Goal: Task Accomplishment & Management: Use online tool/utility

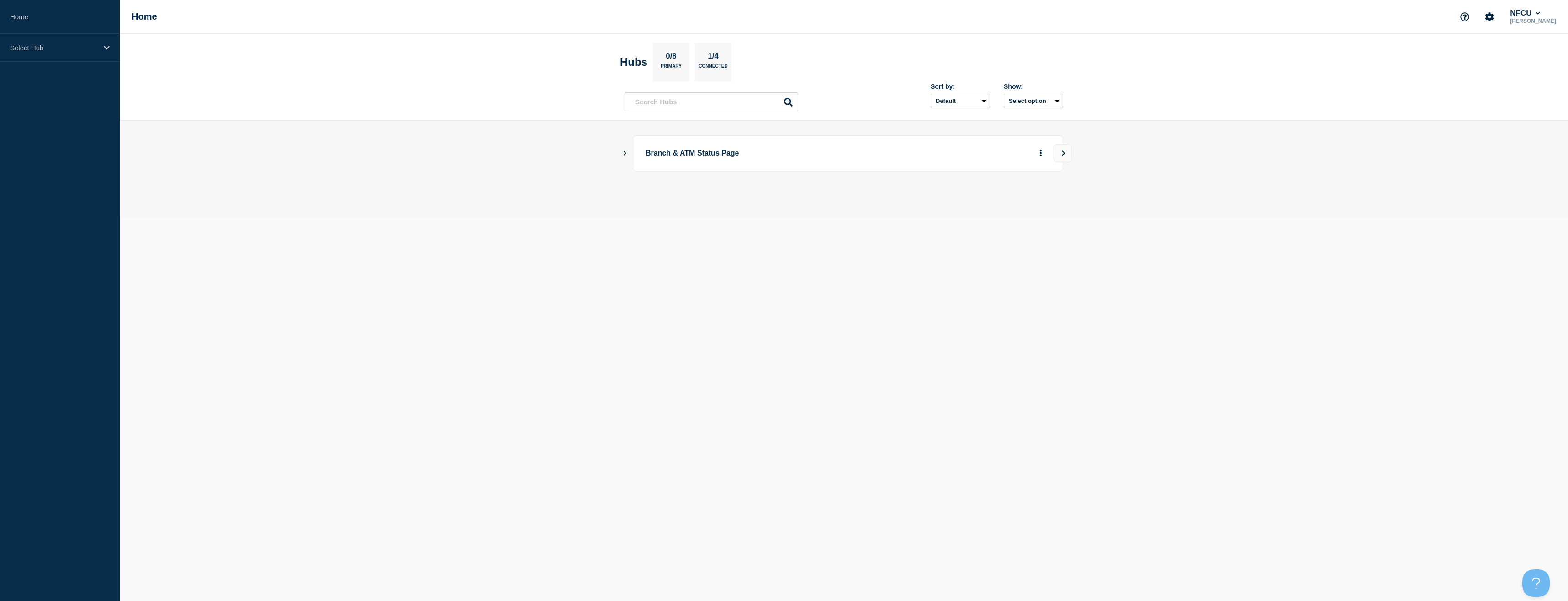
click at [619, 156] on main "Branch & ATM Status Page" at bounding box center [843, 168] width 1448 height 96
click at [627, 154] on icon "Show Connected Hubs" at bounding box center [624, 152] width 6 height 4
click at [998, 196] on button "See overview" at bounding box center [1009, 199] width 49 height 18
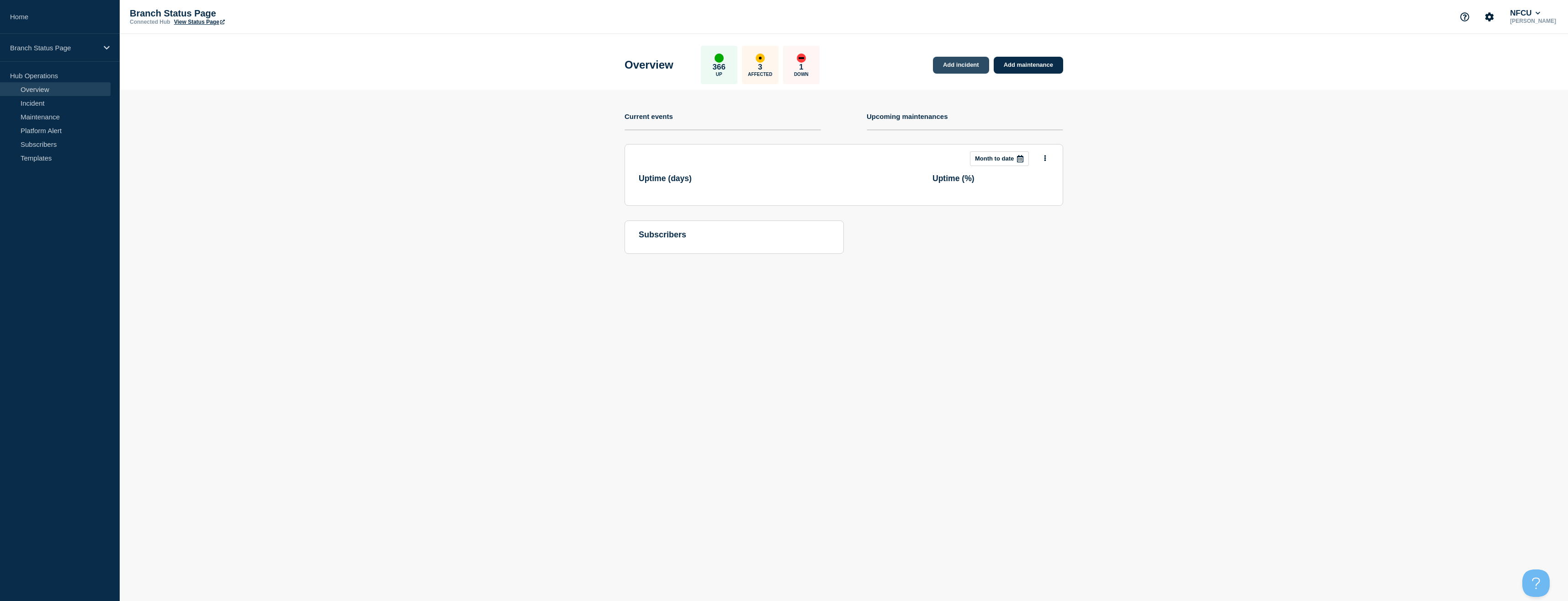
click at [954, 68] on link "Add incident" at bounding box center [960, 65] width 56 height 17
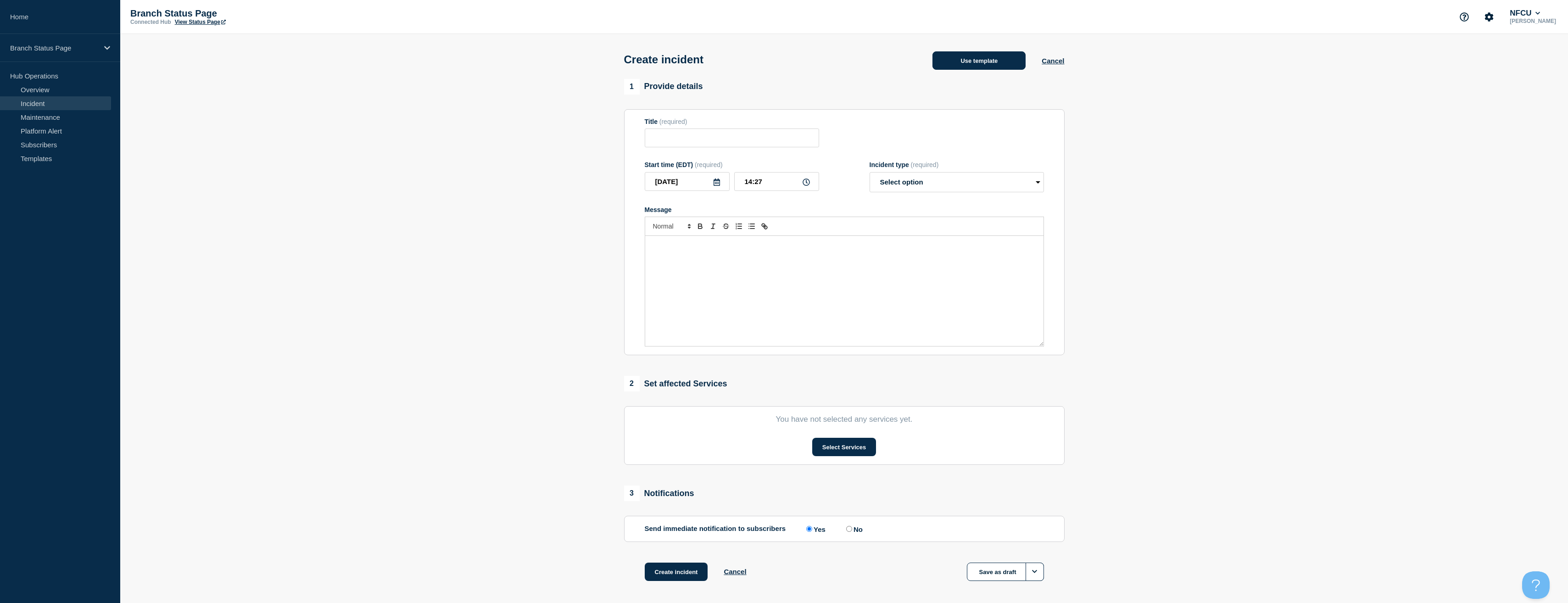
click at [960, 63] on button "Use template" at bounding box center [979, 60] width 93 height 18
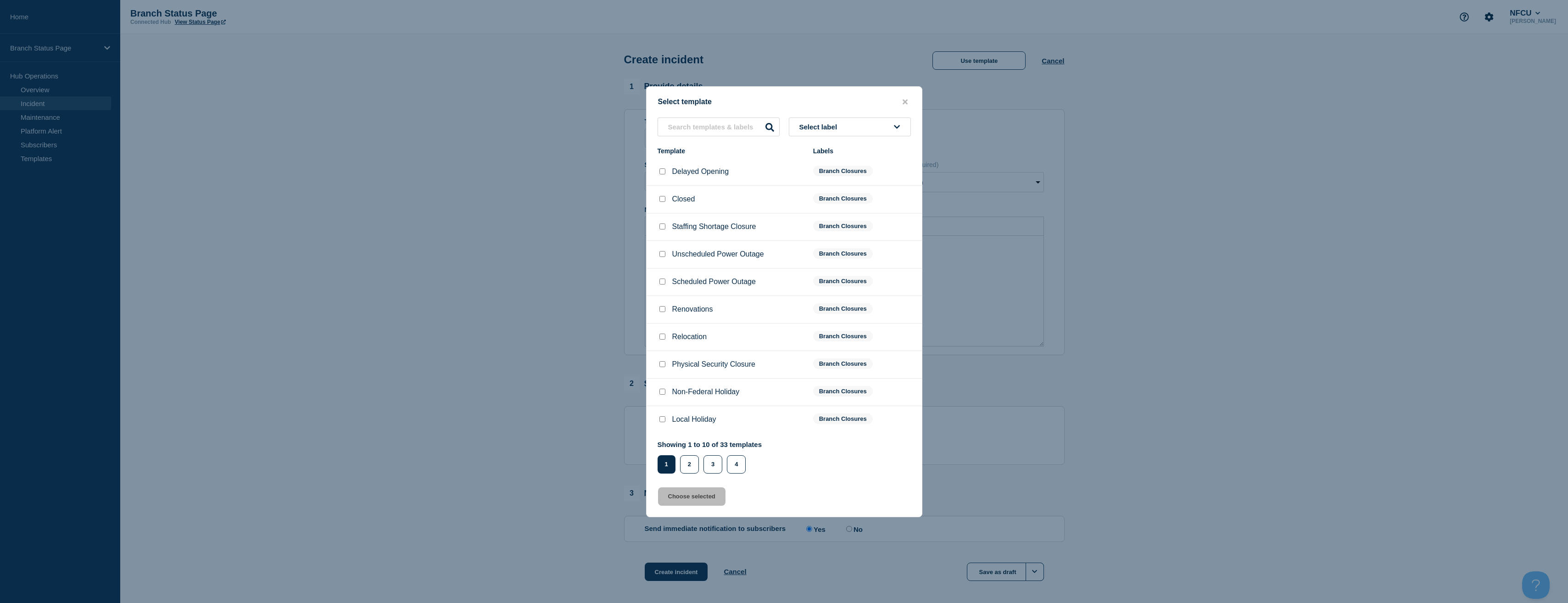
click at [846, 125] on button "Select label" at bounding box center [850, 127] width 122 height 19
click at [846, 221] on button "Branch Reduced Operations" at bounding box center [850, 222] width 122 height 19
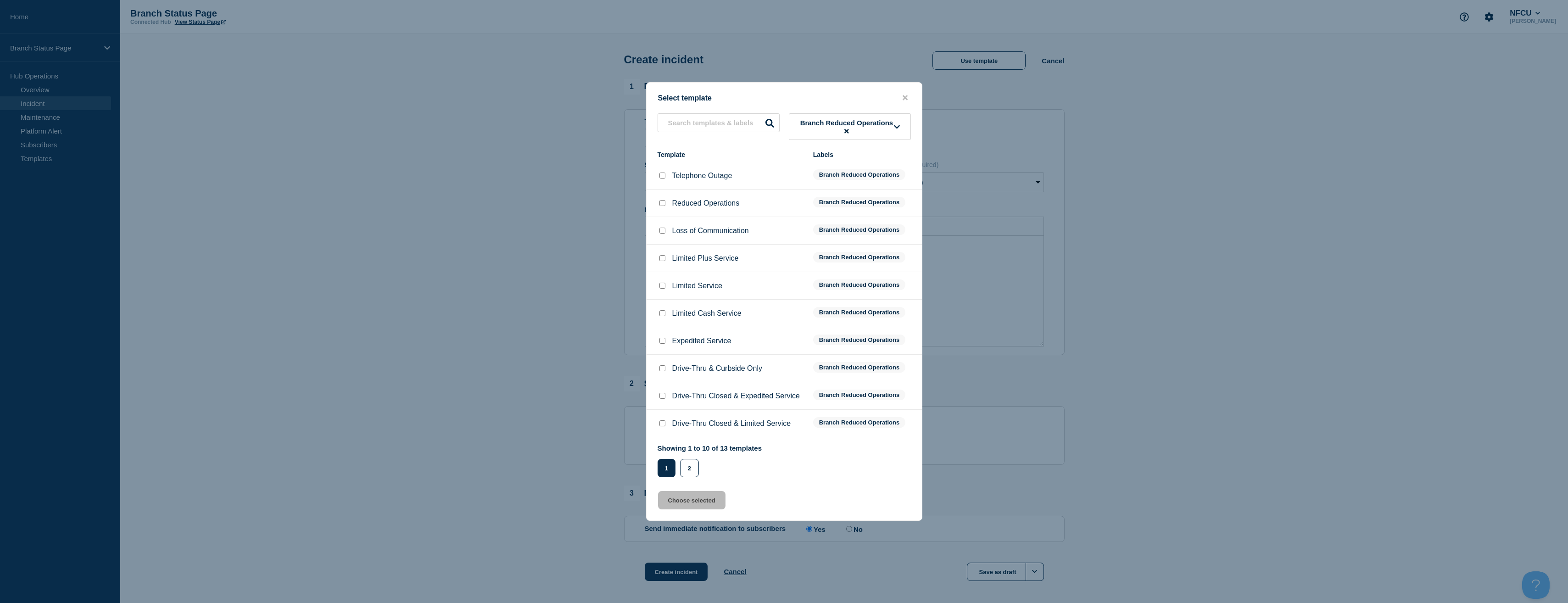
click at [662, 288] on input "Limited Service checkbox" at bounding box center [662, 285] width 6 height 6
checkbox input "true"
click at [710, 503] on button "Choose selected" at bounding box center [691, 500] width 68 height 18
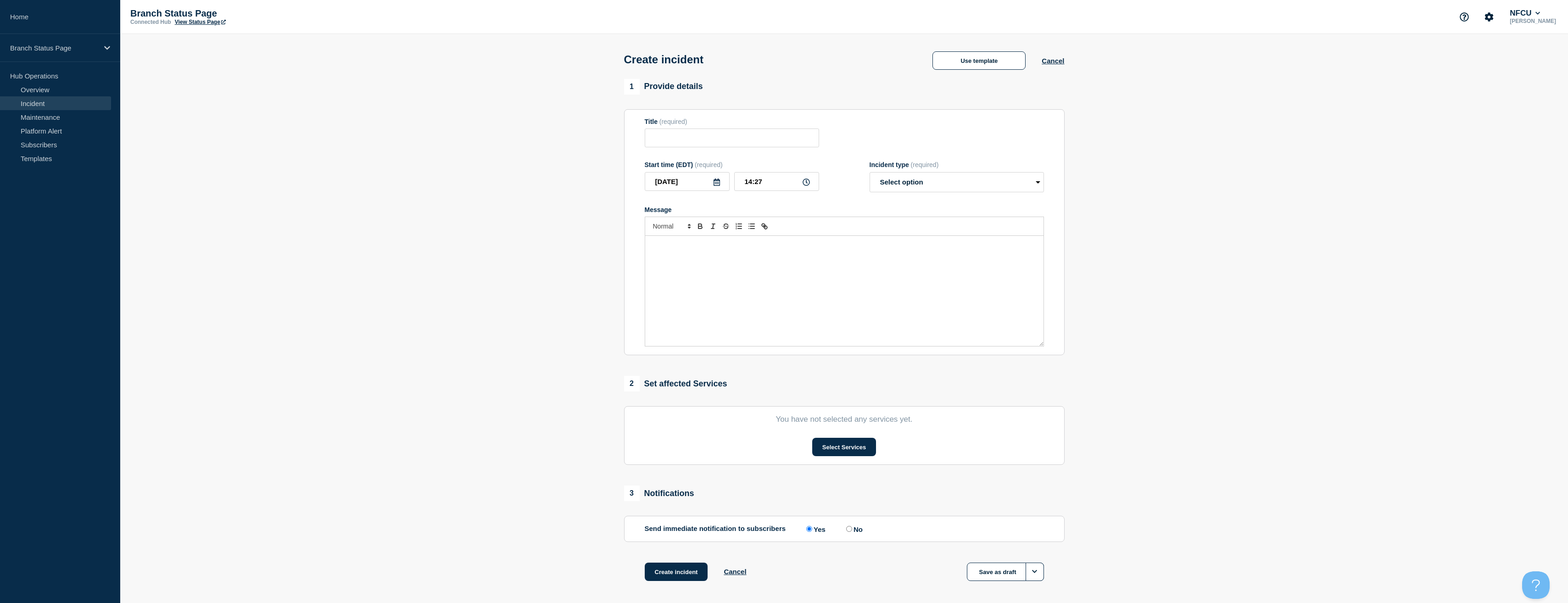
type input "Limited Service"
select select "identified"
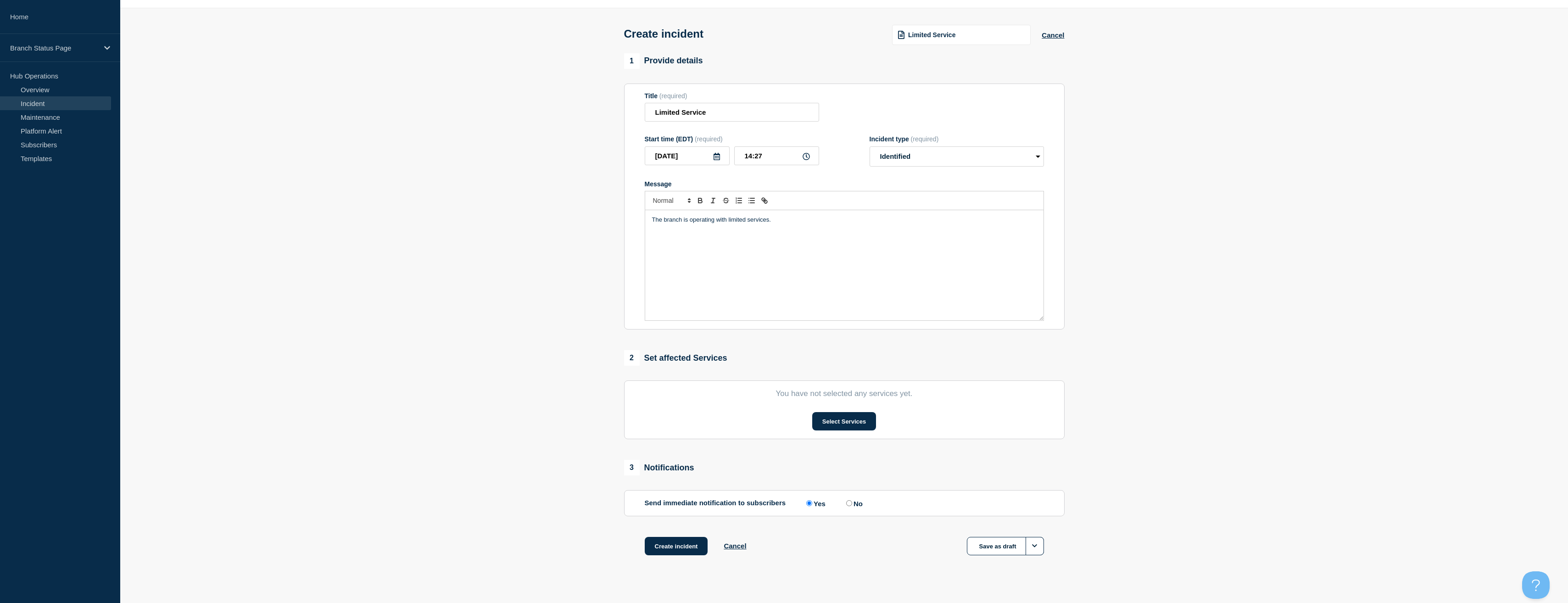
scroll to position [40, 0]
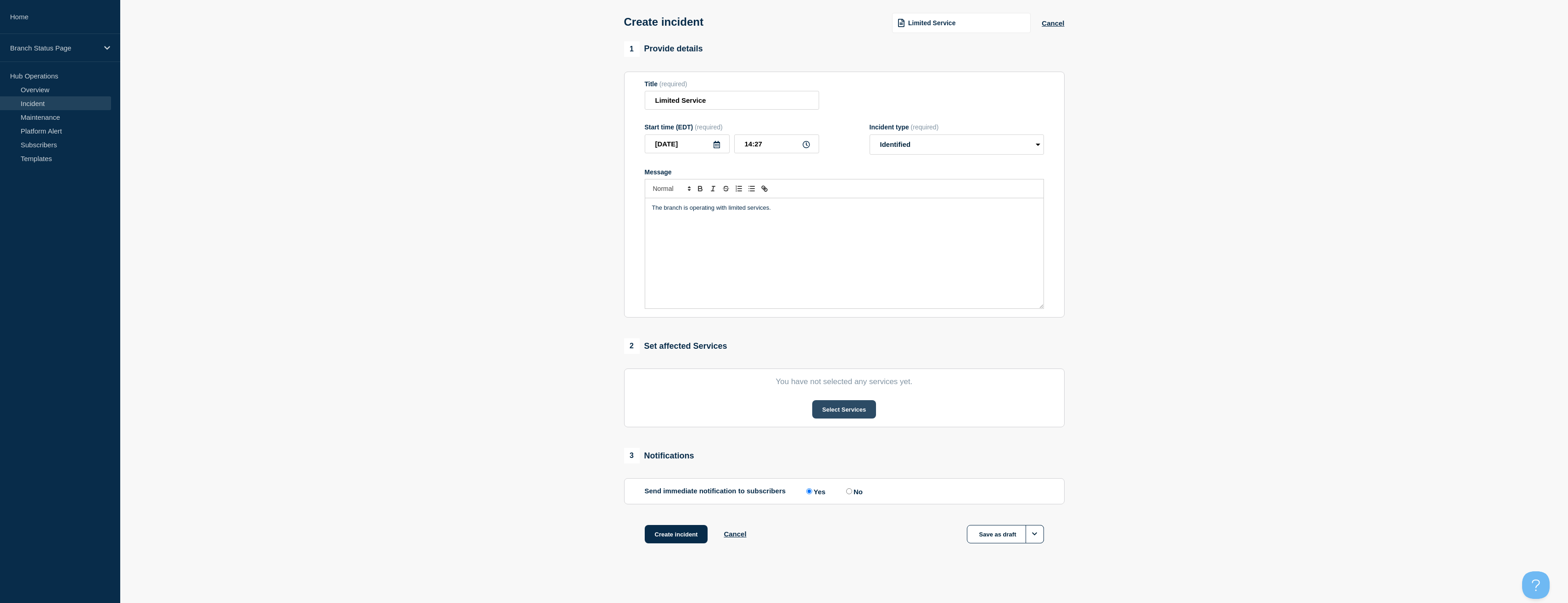
click at [849, 409] on button "Select Services" at bounding box center [844, 409] width 64 height 18
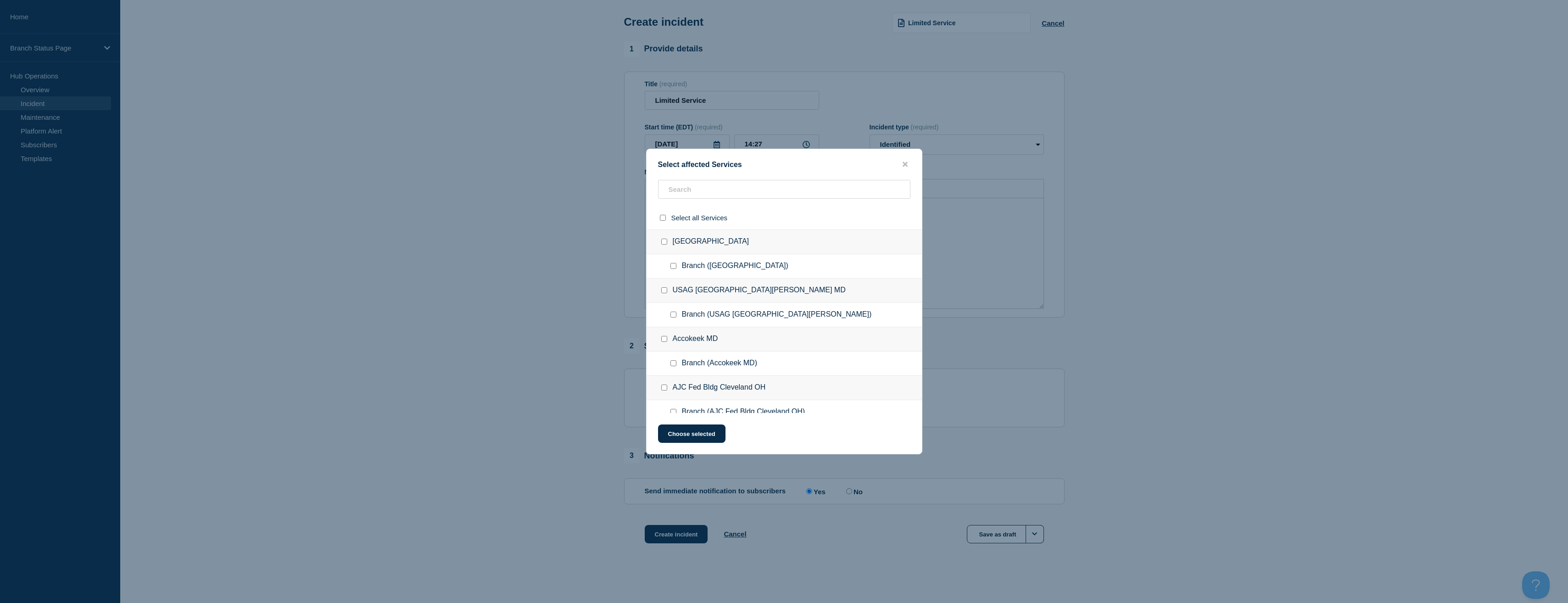
click at [705, 178] on div "Select affected Services Select all Services [GEOGRAPHIC_DATA] [GEOGRAPHIC_DATA…" at bounding box center [784, 302] width 276 height 306
click at [695, 190] on input "text" at bounding box center [784, 189] width 252 height 19
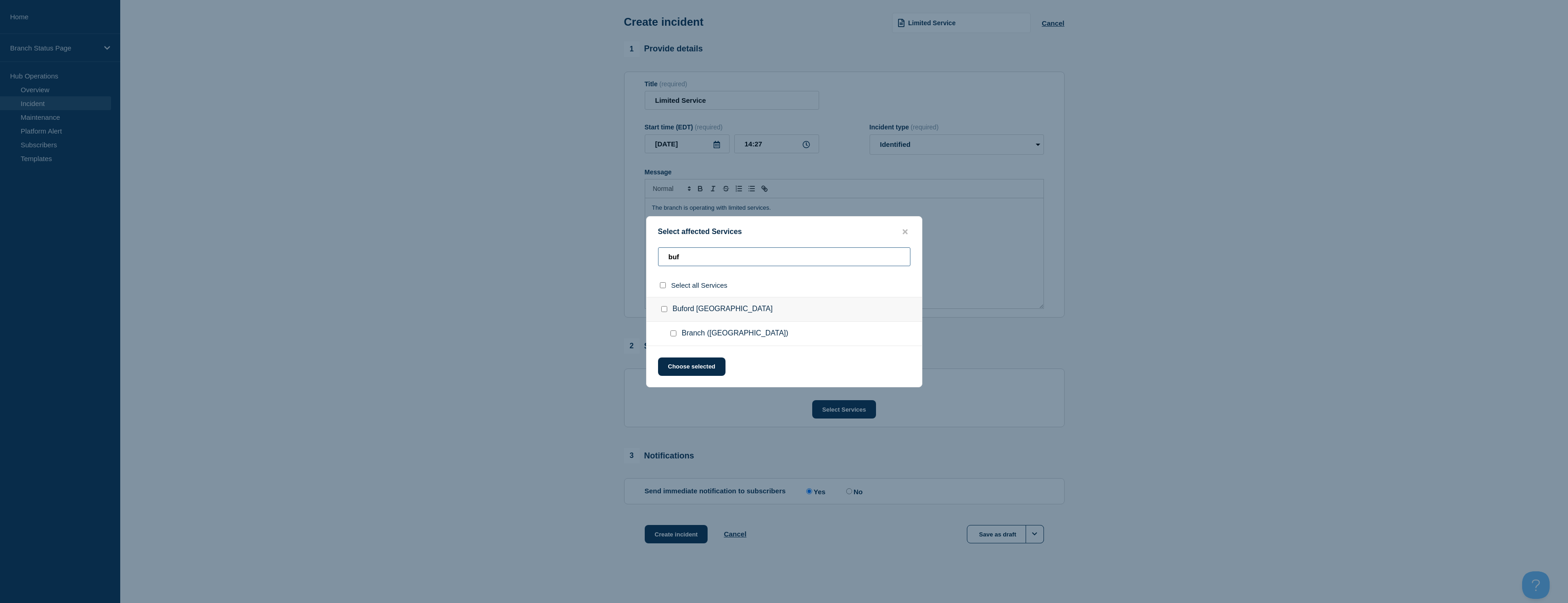
type input "buf"
drag, startPoint x: 674, startPoint y: 334, endPoint x: 684, endPoint y: 331, distance: 10.4
click at [675, 334] on input "Branch (Buford GA) checkbox" at bounding box center [673, 334] width 6 height 6
checkbox input "true"
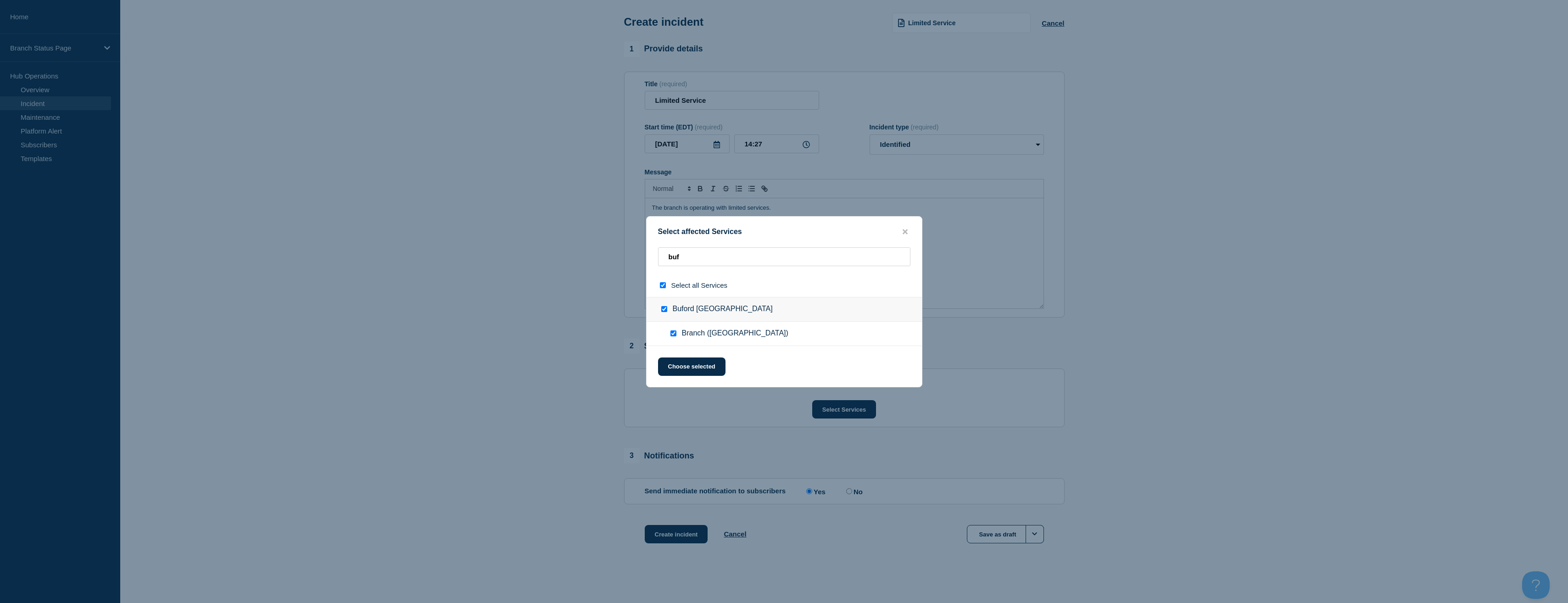
checkbox input "true"
click at [708, 369] on button "Choose selected" at bounding box center [691, 366] width 68 height 18
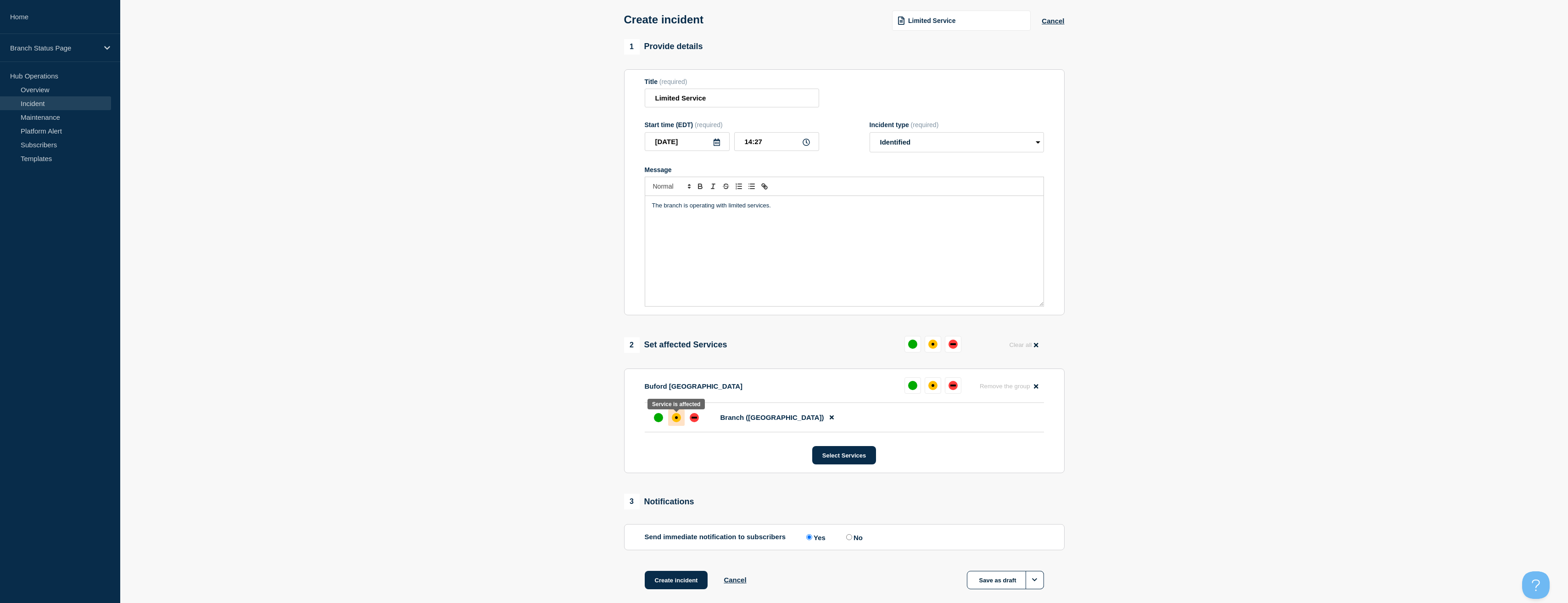
click at [681, 419] on div at bounding box center [676, 417] width 17 height 17
click at [521, 405] on section "1 Provide details Title (required) Limited Service Start time (EDT) (required) …" at bounding box center [844, 326] width 1448 height 573
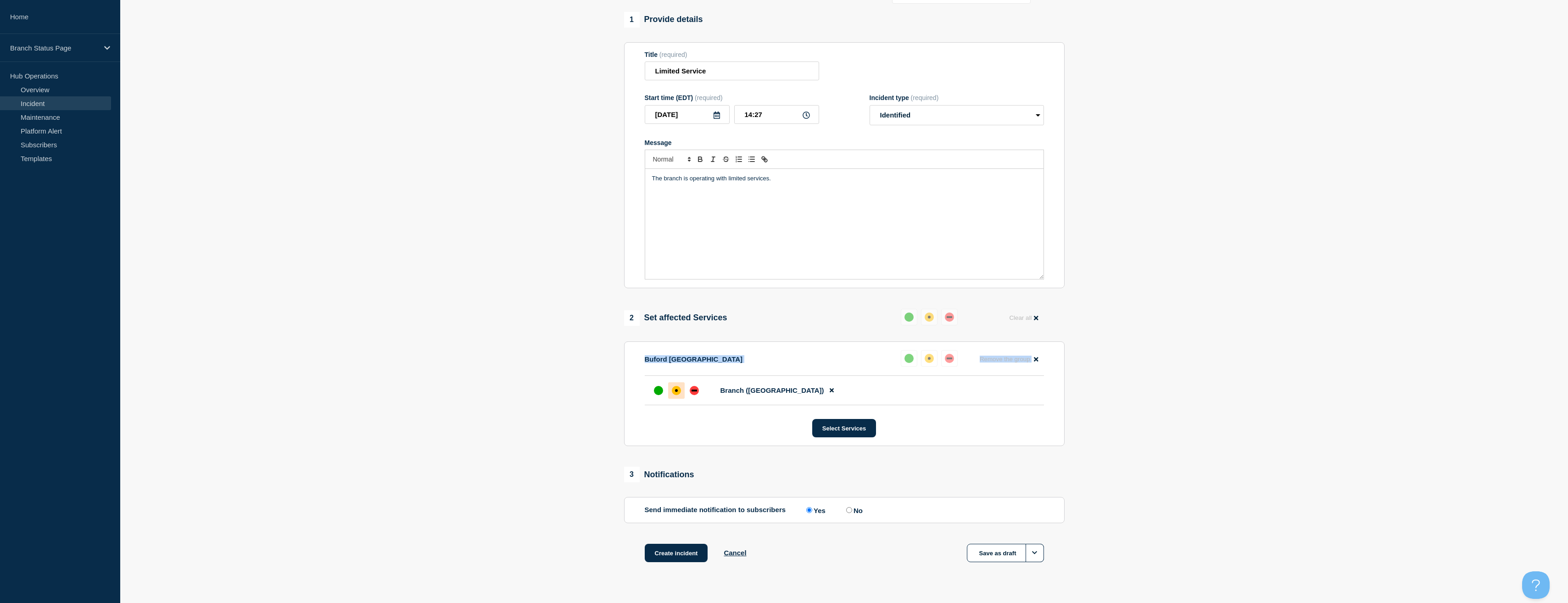
scroll to position [88, 0]
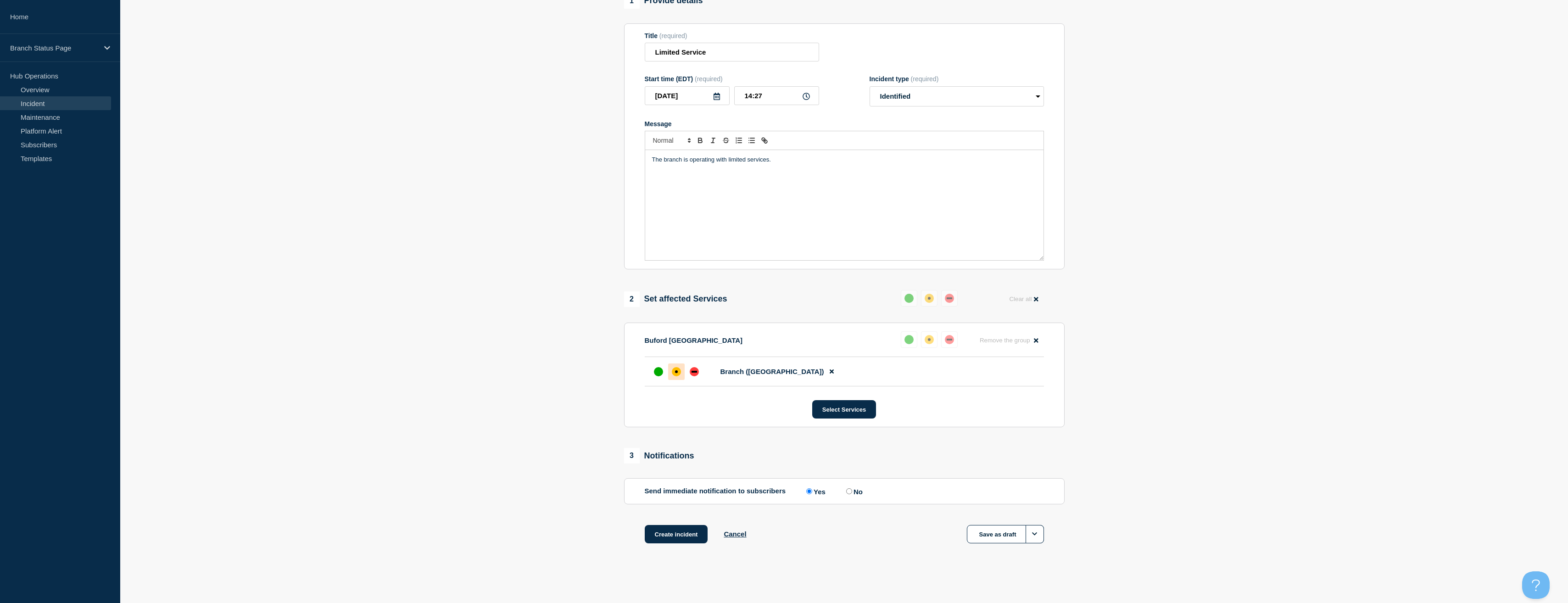
click at [426, 401] on section "1 Provide details Title (required) Limited Service Start time (EDT) (required) …" at bounding box center [844, 280] width 1448 height 573
click at [682, 537] on button "Create incident" at bounding box center [676, 534] width 63 height 18
